Goal: Task Accomplishment & Management: Complete application form

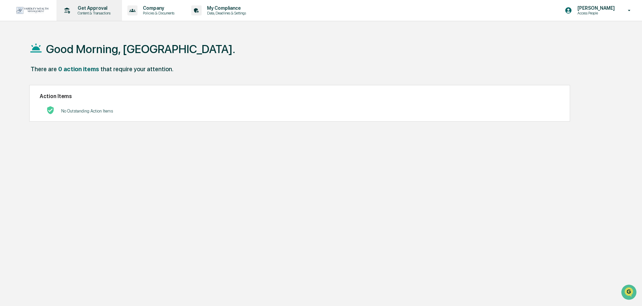
click at [99, 8] on p "Get Approval" at bounding box center [93, 7] width 42 height 5
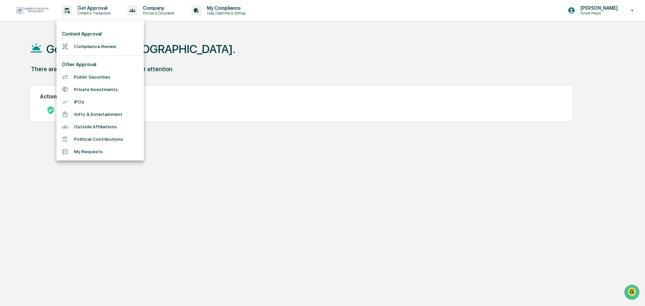
click at [103, 49] on li "Compliance Review" at bounding box center [99, 46] width 87 height 12
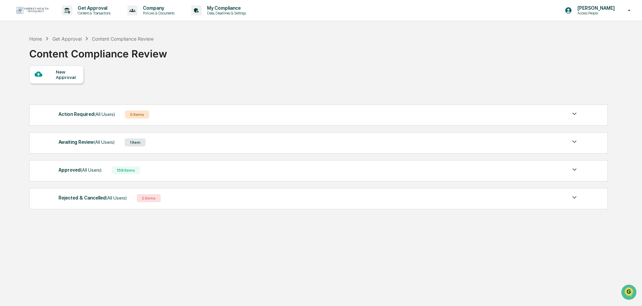
click at [133, 142] on div "1 Item" at bounding box center [135, 142] width 21 height 8
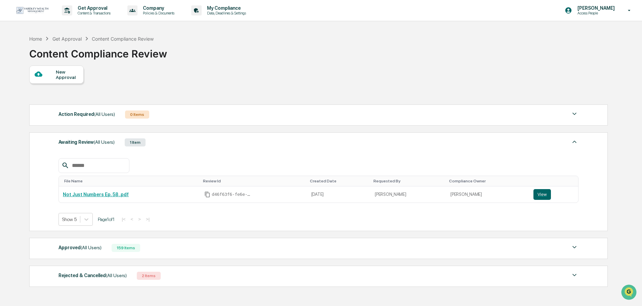
click at [68, 74] on div "New Approval" at bounding box center [67, 74] width 23 height 11
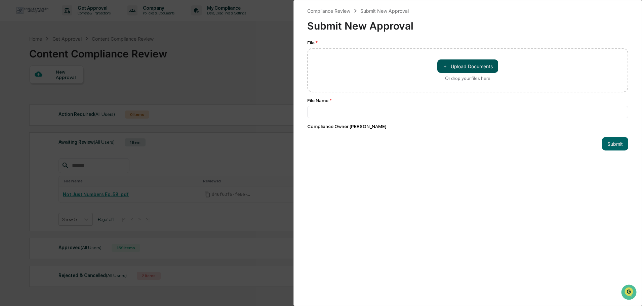
click at [473, 69] on button "＋ Upload Documents" at bounding box center [467, 65] width 61 height 13
type input "**********"
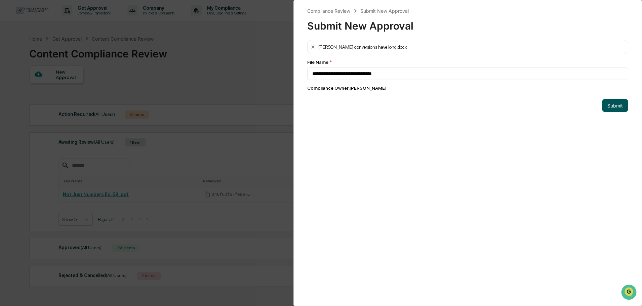
click at [604, 102] on button "Submit" at bounding box center [615, 105] width 26 height 13
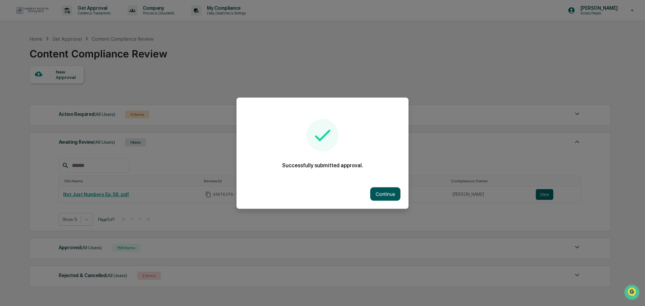
click at [396, 196] on button "Continue" at bounding box center [385, 193] width 30 height 13
